Goal: Navigation & Orientation: Find specific page/section

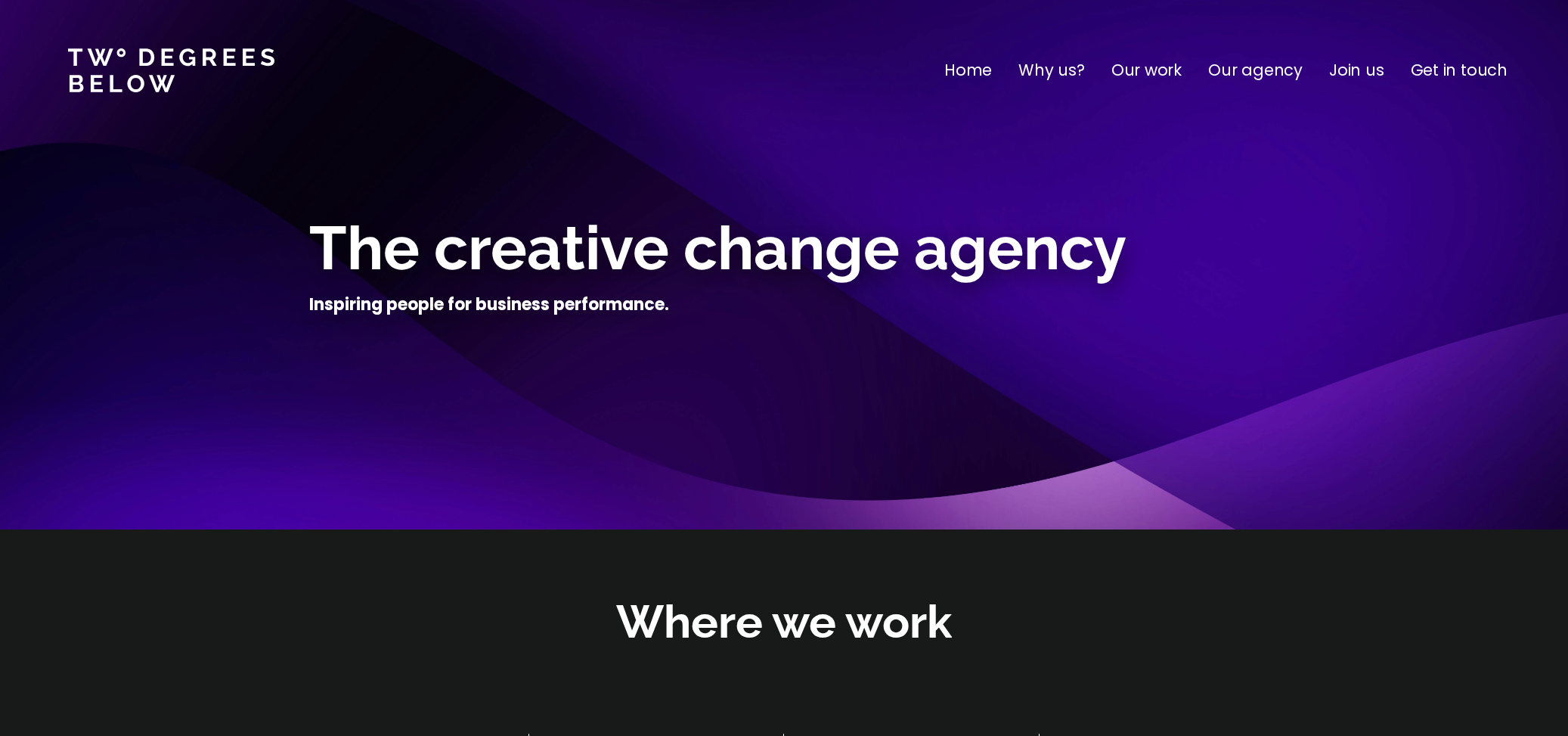
click at [1347, 77] on p "Join us" at bounding box center [1356, 71] width 55 height 24
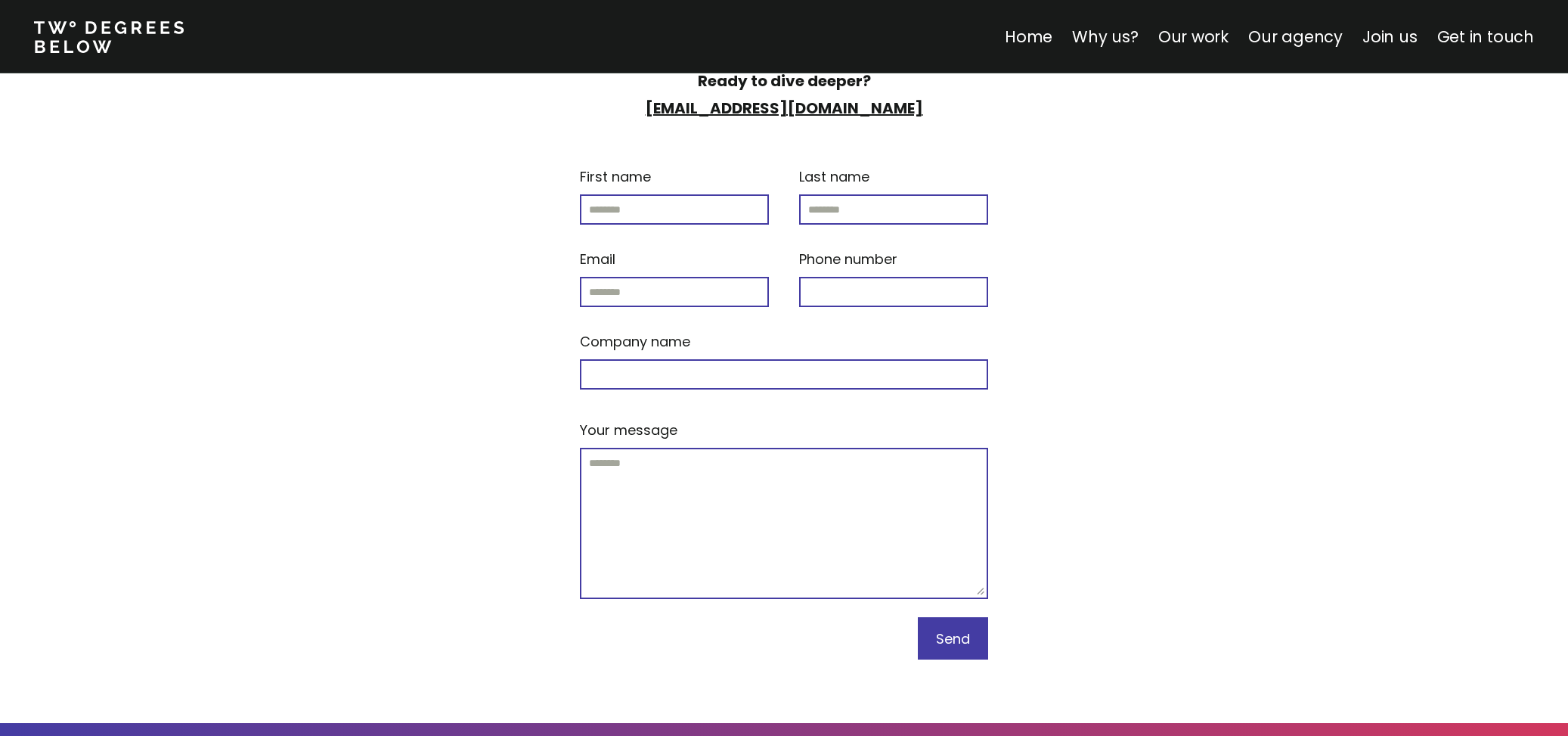
scroll to position [6417, 0]
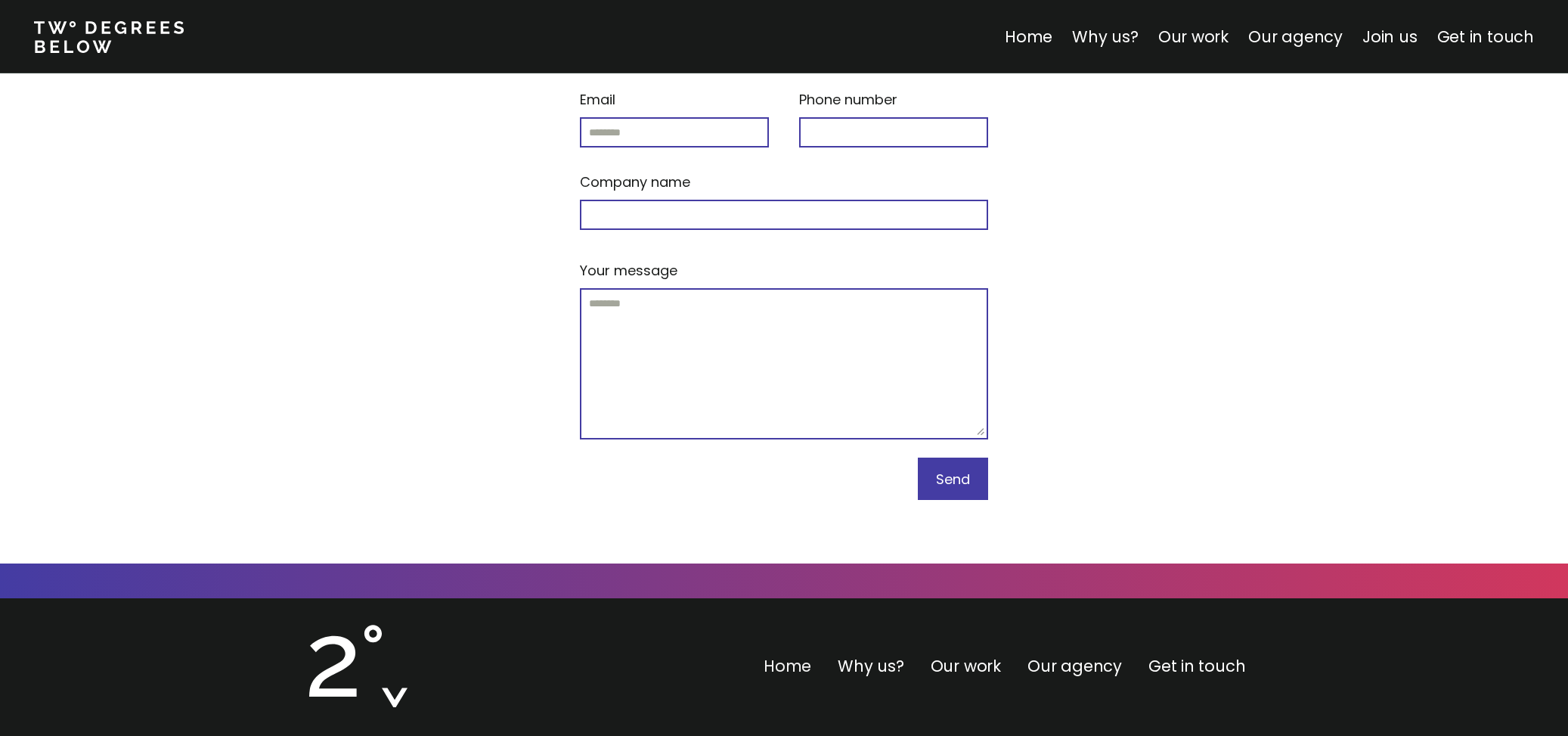
click at [809, 655] on link "Home" at bounding box center [787, 665] width 47 height 22
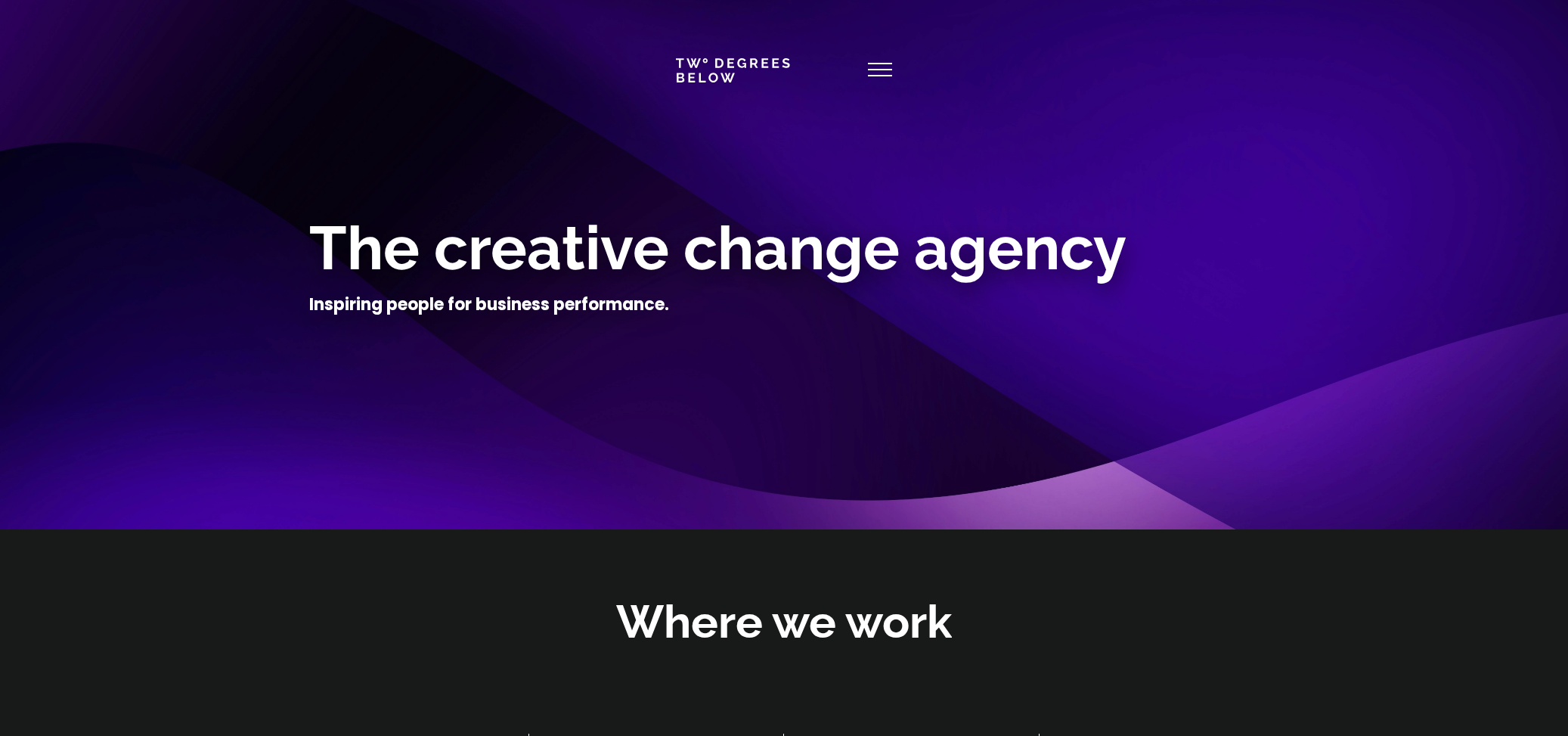
click at [872, 73] on icon at bounding box center [880, 71] width 24 height 36
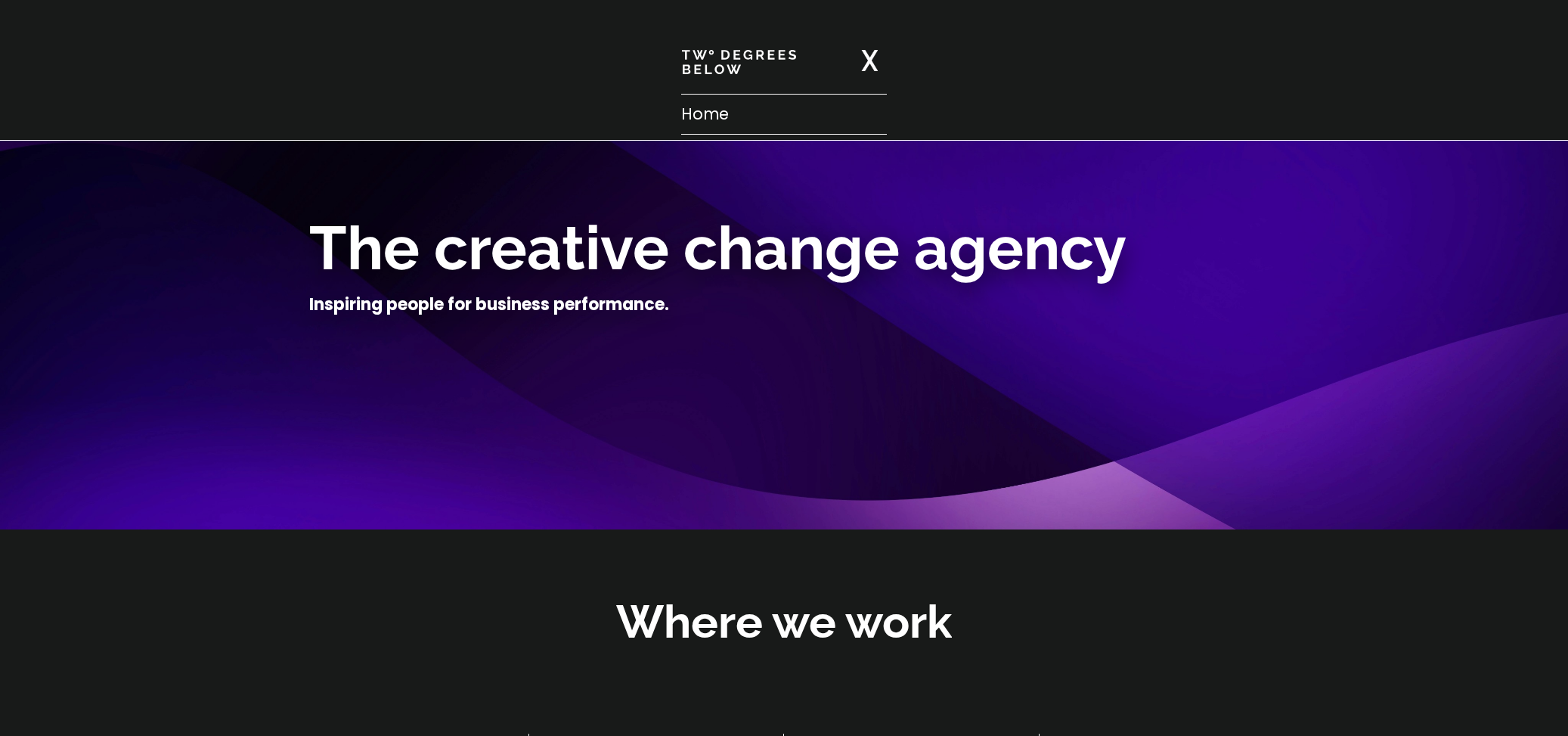
click at [672, 115] on nav "Home Why us? Our work Our agency Join us Get in touch" at bounding box center [784, 70] width 1568 height 140
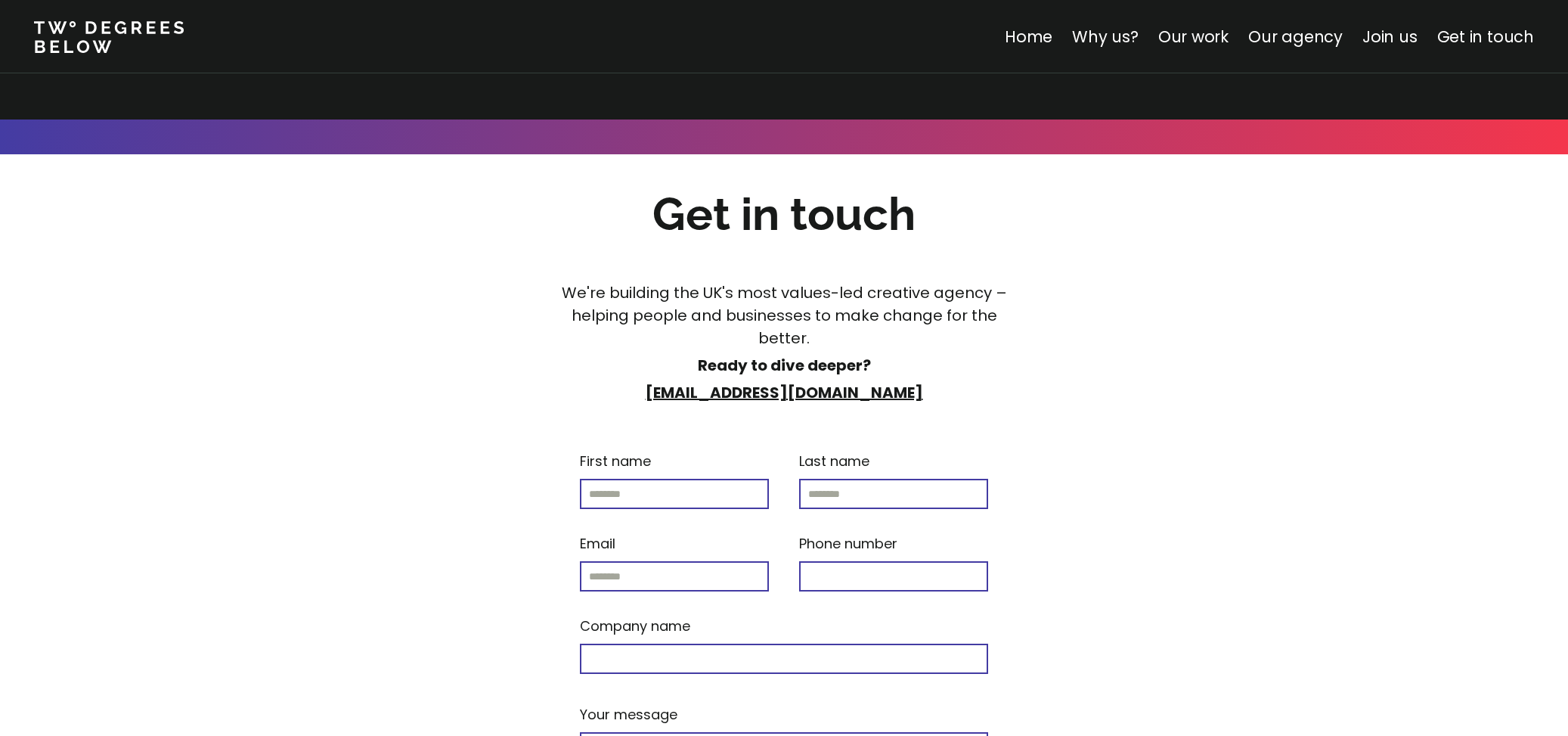
scroll to position [6417, 0]
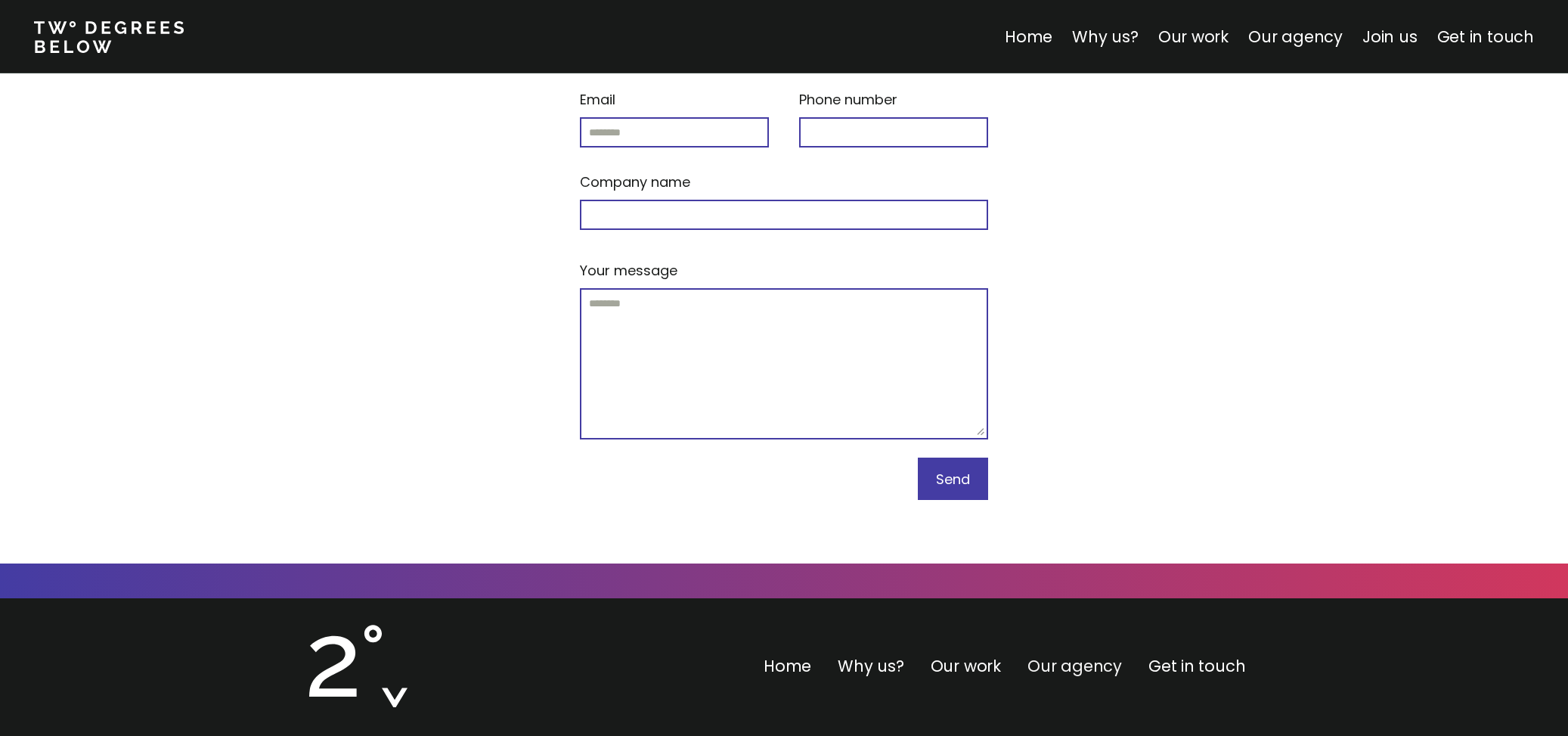
click at [1066, 655] on link "Our agency" at bounding box center [1074, 665] width 95 height 22
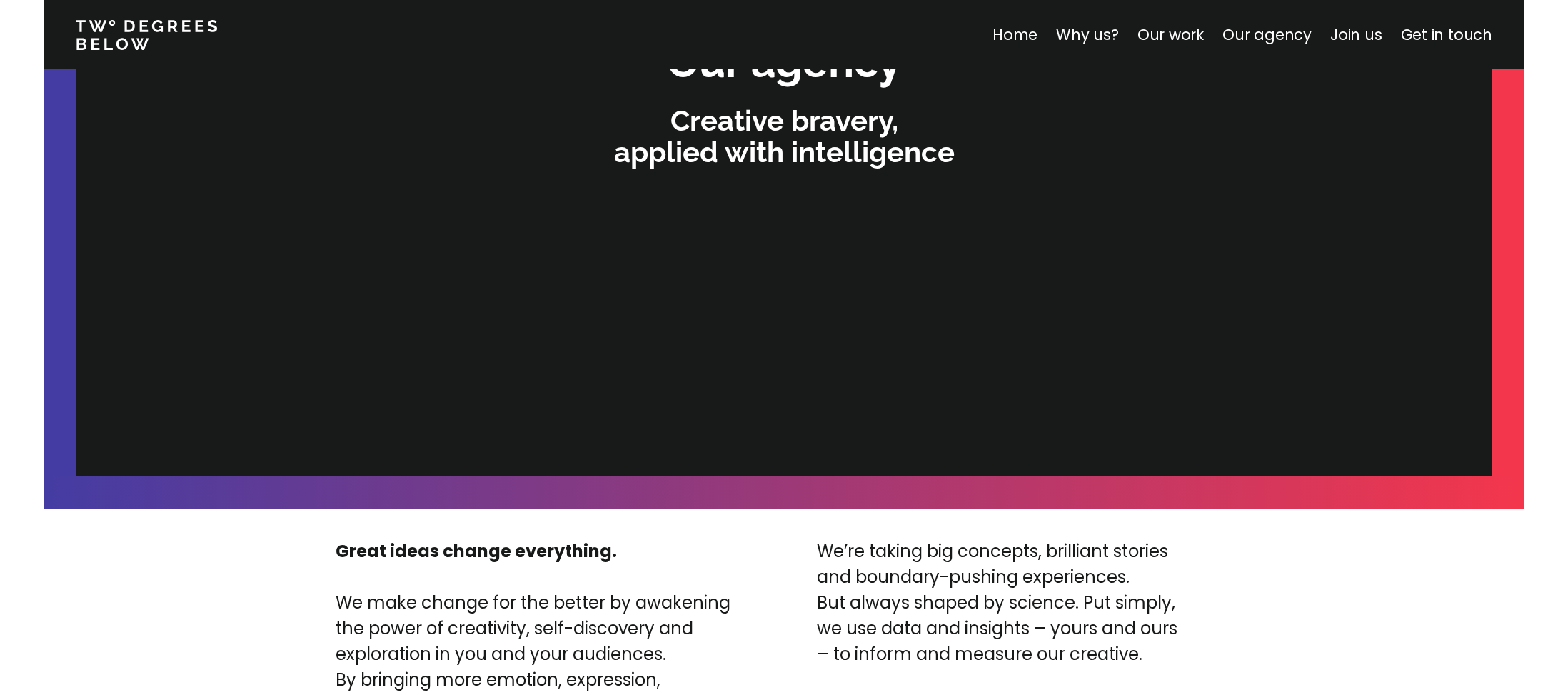
scroll to position [3033, 0]
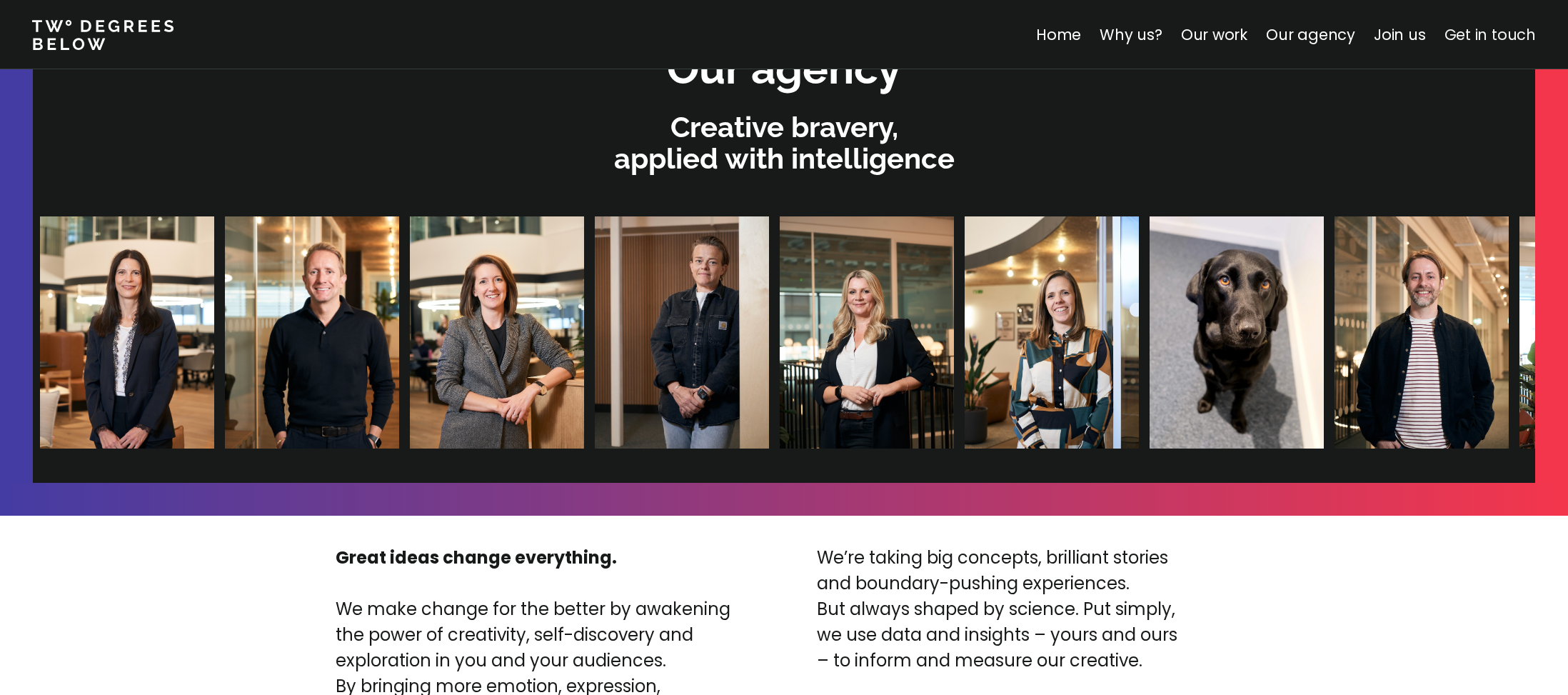
click at [1480, 35] on link "Get in touch" at bounding box center [1490, 34] width 91 height 20
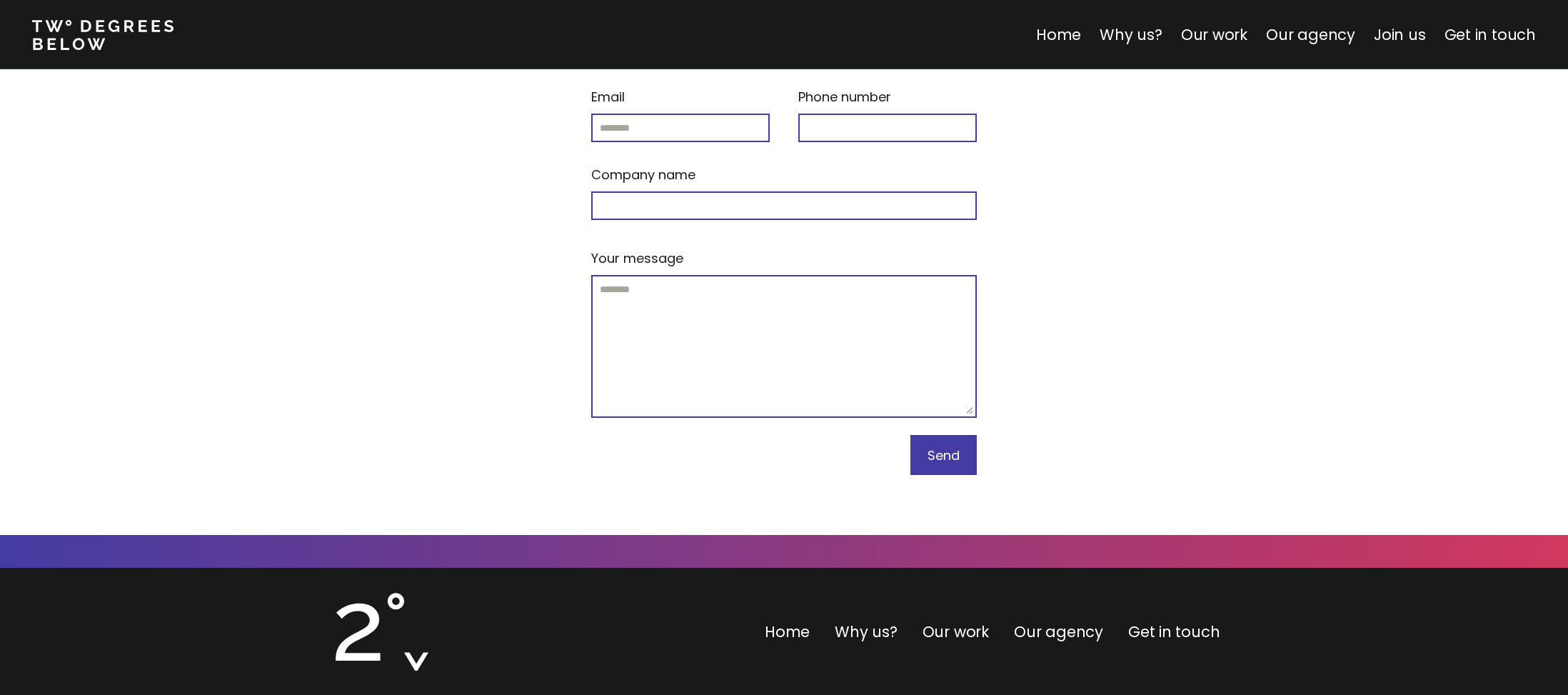
scroll to position [6060, 0]
